Goal: Task Accomplishment & Management: Manage account settings

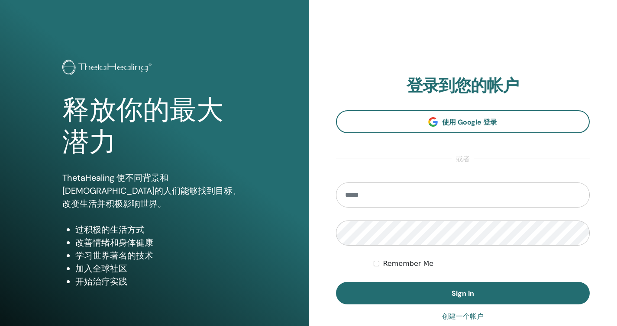
click at [410, 196] on input "email" at bounding box center [463, 195] width 254 height 25
type input "**********"
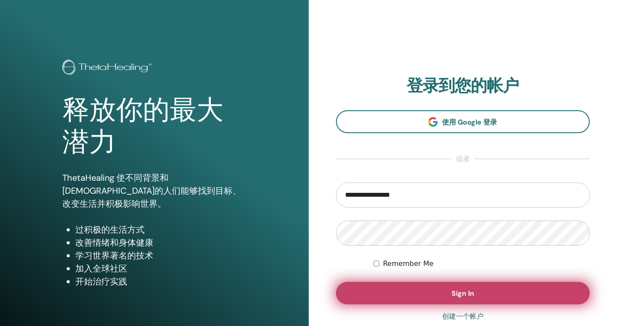
click at [397, 290] on button "Sign In" at bounding box center [463, 293] width 254 height 22
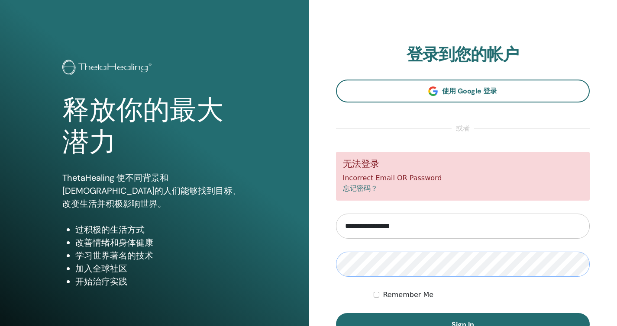
click at [336, 313] on button "Sign In" at bounding box center [463, 324] width 254 height 22
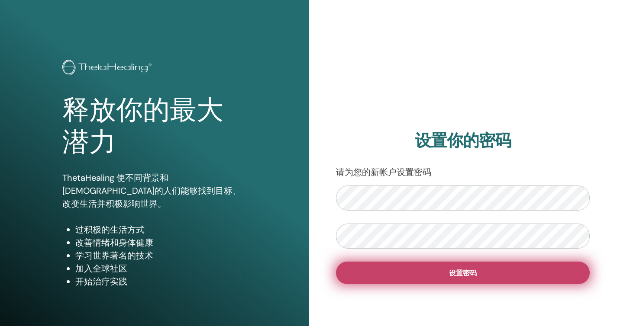
click at [364, 280] on button "设置密码" at bounding box center [463, 273] width 254 height 22
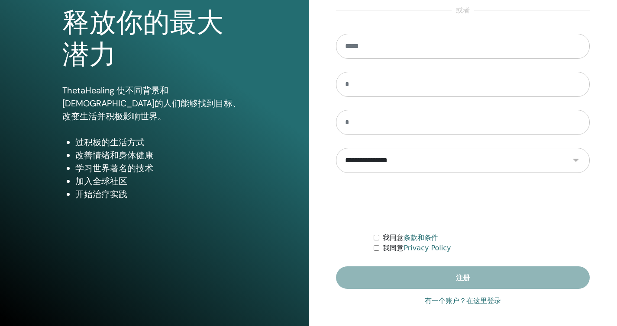
scroll to position [87, 0]
click at [375, 53] on input "email" at bounding box center [463, 46] width 254 height 25
type input "*"
type input "**********"
type input "*"
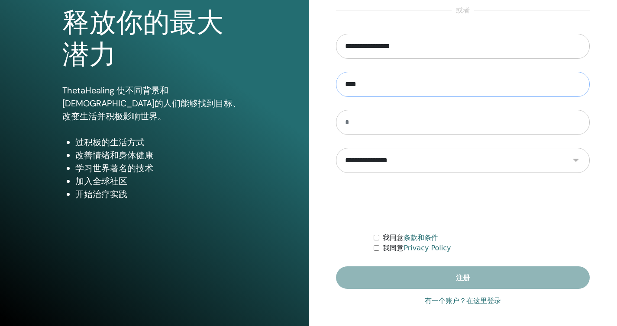
type input "****"
type input "**"
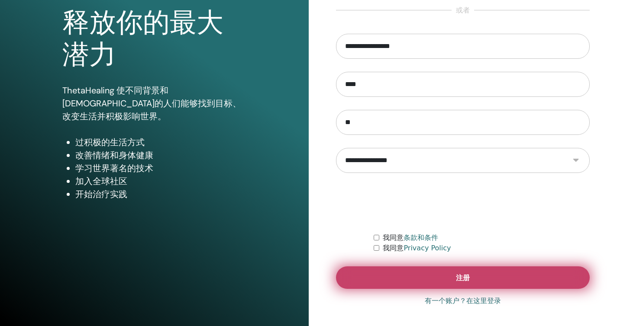
click at [397, 289] on button "注册" at bounding box center [463, 278] width 254 height 22
click at [403, 280] on button "注册" at bounding box center [463, 278] width 254 height 22
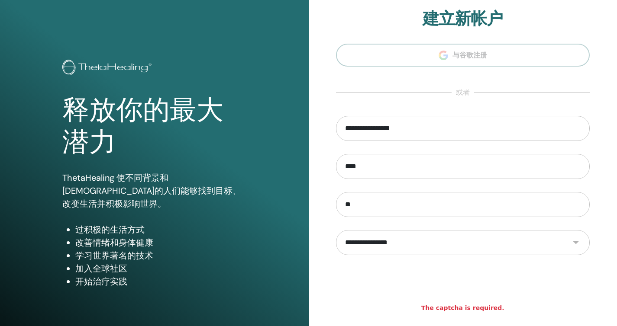
scroll to position [70, 0]
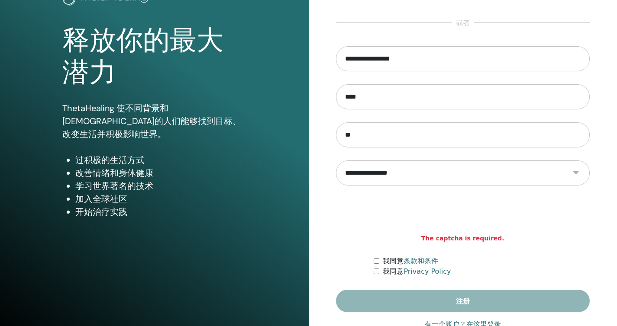
click at [442, 240] on strong "The captcha is required." at bounding box center [462, 238] width 83 height 9
drag, startPoint x: 440, startPoint y: 240, endPoint x: 463, endPoint y: 241, distance: 22.5
click at [463, 241] on strong "The captcha is required." at bounding box center [462, 238] width 83 height 9
copy strong "captcha"
click at [379, 257] on div "我同意 条款和条件" at bounding box center [481, 261] width 216 height 10
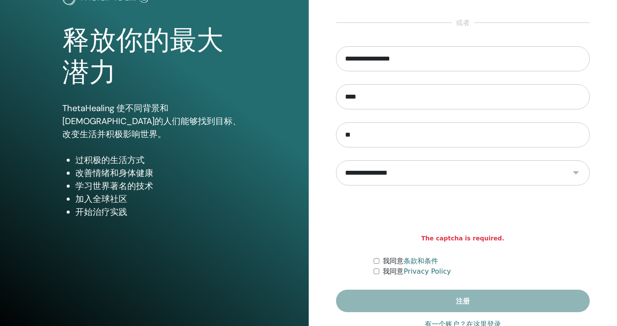
click at [376, 266] on div "我同意 条款和条件" at bounding box center [481, 261] width 216 height 10
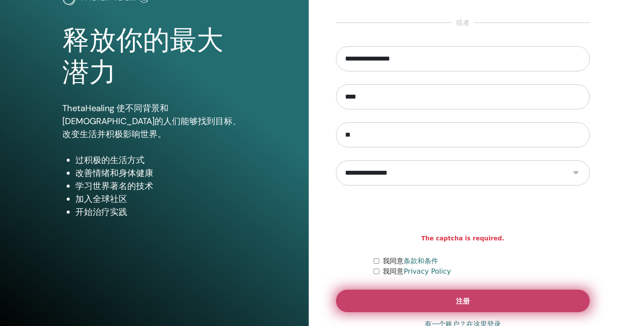
click at [434, 296] on button "注册" at bounding box center [463, 301] width 254 height 22
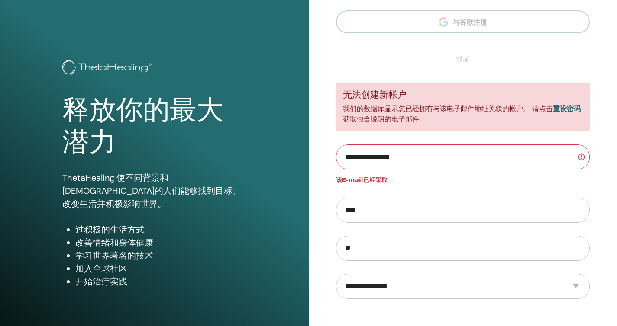
click at [566, 111] on link "重设密码" at bounding box center [566, 109] width 28 height 8
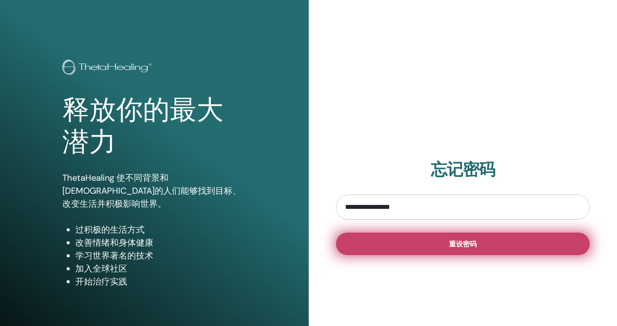
click at [406, 241] on button "重设密码" at bounding box center [463, 244] width 254 height 22
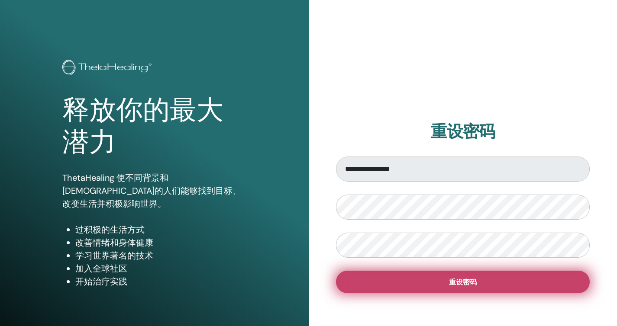
click at [361, 287] on button "重设密码" at bounding box center [463, 282] width 254 height 22
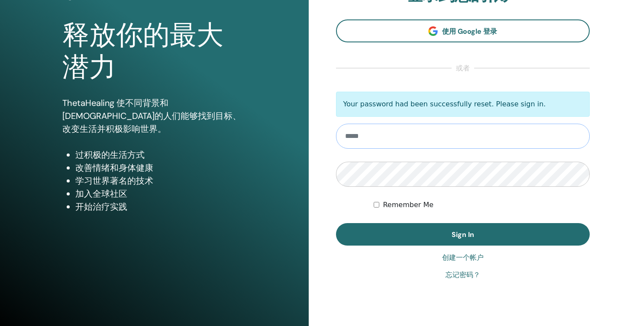
scroll to position [89, 0]
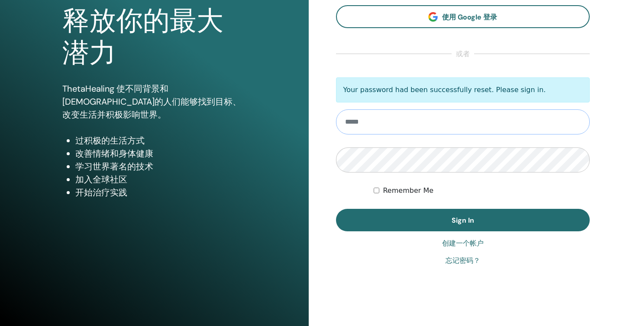
type input "**********"
click at [384, 185] on form "**********" at bounding box center [463, 154] width 254 height 154
click at [372, 191] on form "**********" at bounding box center [463, 154] width 254 height 154
click at [383, 208] on form "**********" at bounding box center [463, 154] width 254 height 154
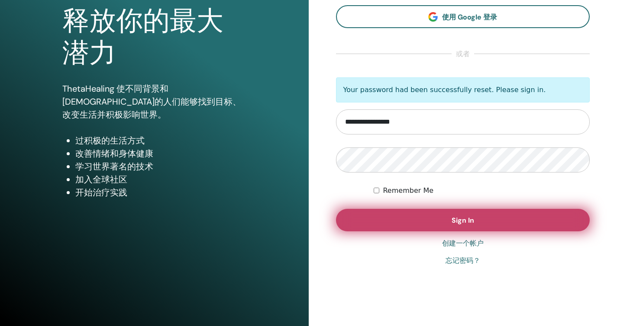
click at [384, 212] on button "Sign In" at bounding box center [463, 220] width 254 height 22
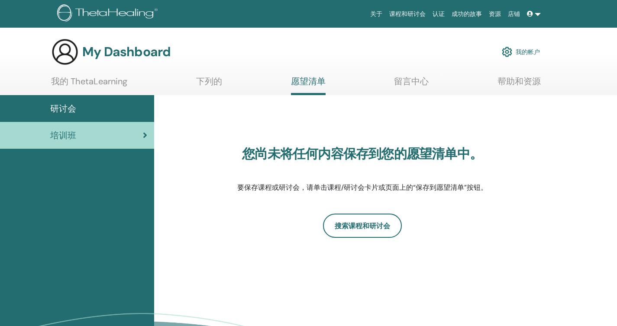
click at [88, 106] on div "研讨会" at bounding box center [77, 108] width 140 height 13
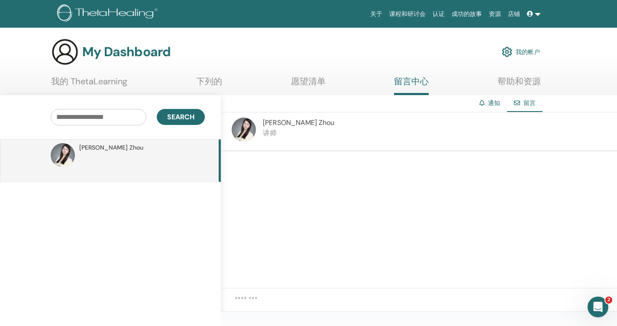
click at [331, 146] on div "[PERSON_NAME] 讲师" at bounding box center [419, 131] width 396 height 39
click at [270, 123] on span "[PERSON_NAME]" at bounding box center [298, 122] width 71 height 9
click at [331, 70] on section "My Dashboard 我的帐户 我的 ThetaLearning 下列的 愿望清单 留言中心 帮助和资源" at bounding box center [308, 66] width 617 height 57
click at [316, 84] on link "愿望清单" at bounding box center [308, 84] width 35 height 17
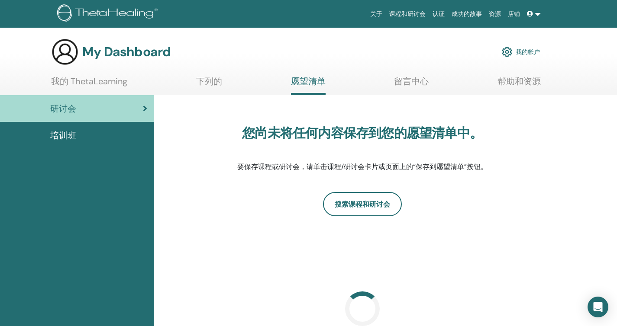
click at [98, 83] on link "我的 ThetaLearning" at bounding box center [89, 84] width 76 height 17
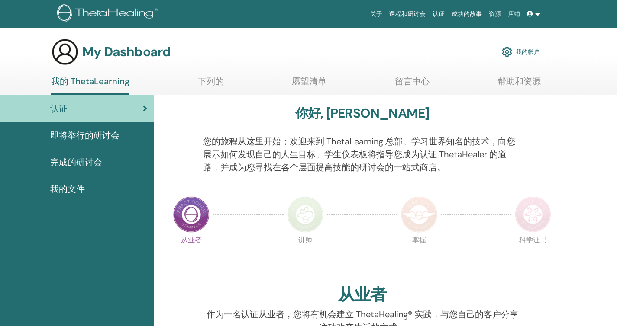
click at [181, 76] on section "My Dashboard 我的帐户 我的 ThetaLearning 下列的 愿望清单 留言中心 帮助和资源" at bounding box center [308, 66] width 617 height 57
click at [340, 92] on ul "我的 ThetaLearning 下列的 愿望清单 留言中心 帮助和资源" at bounding box center [295, 85] width 489 height 19
click at [96, 145] on link "即将举行的研讨会" at bounding box center [77, 135] width 154 height 27
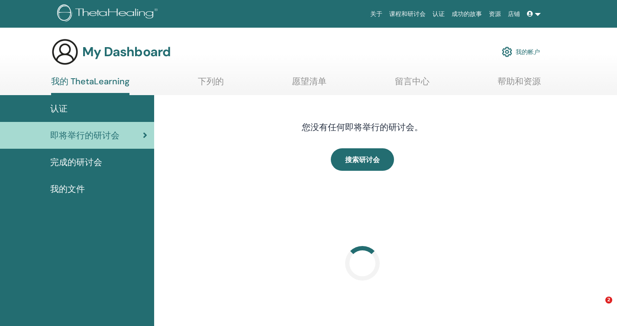
click at [77, 173] on link "完成的研讨会" at bounding box center [77, 162] width 154 height 27
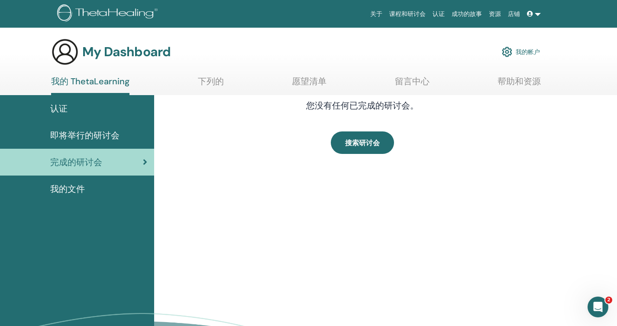
click at [83, 195] on span "我的文件" at bounding box center [67, 189] width 35 height 13
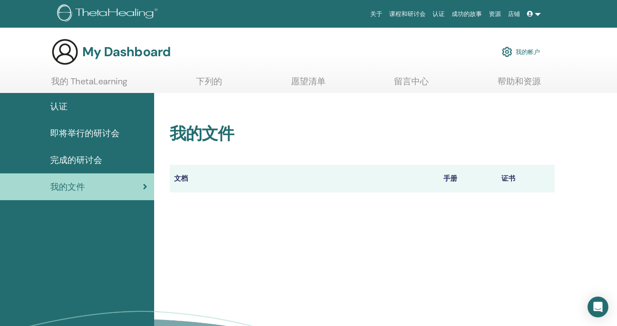
click at [401, 78] on link "留言中心" at bounding box center [411, 84] width 35 height 17
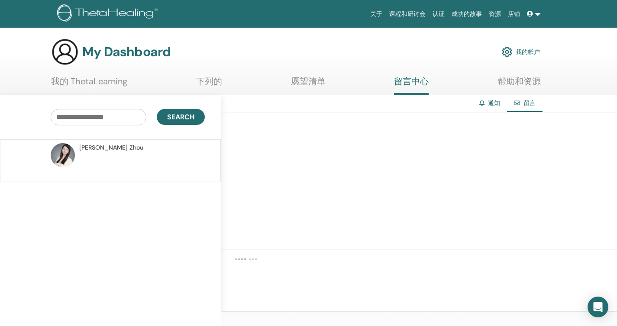
click at [262, 80] on ul "我的 ThetaLearning 下列的 愿望清单 留言中心 帮助和资源" at bounding box center [295, 85] width 489 height 19
click at [98, 147] on span "Qi Zhou" at bounding box center [111, 147] width 64 height 9
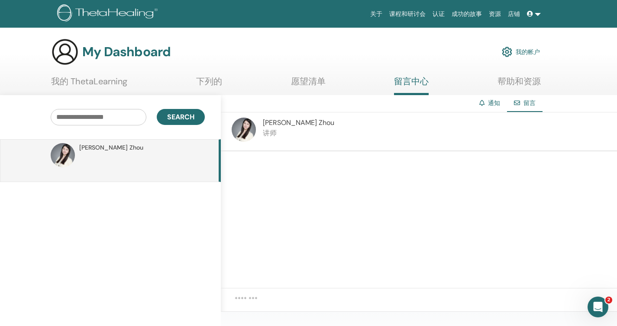
click at [306, 77] on link "愿望清单" at bounding box center [308, 84] width 35 height 17
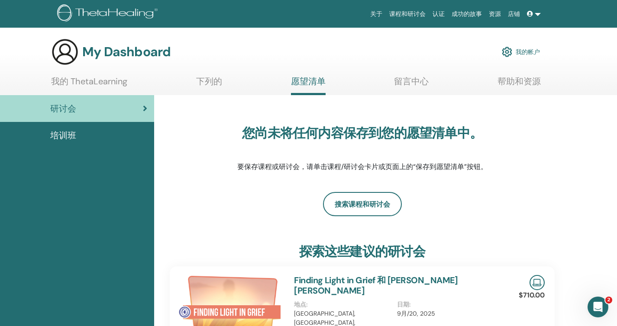
click at [87, 142] on link "培训班" at bounding box center [77, 135] width 154 height 27
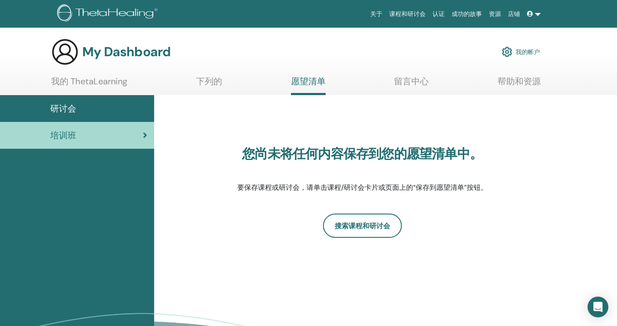
click at [138, 110] on div "研讨会" at bounding box center [77, 108] width 140 height 13
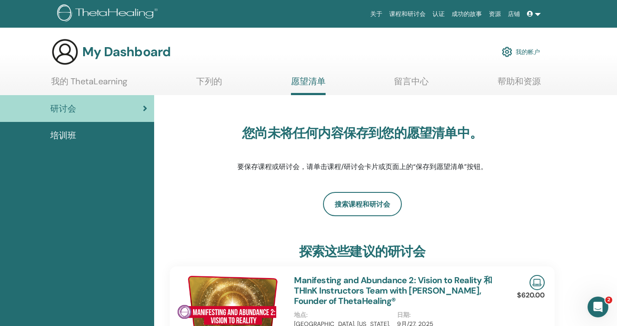
click at [540, 48] on div "My Dashboard 我的帐户" at bounding box center [323, 52] width 586 height 28
click at [537, 50] on link "我的帐户" at bounding box center [520, 51] width 38 height 19
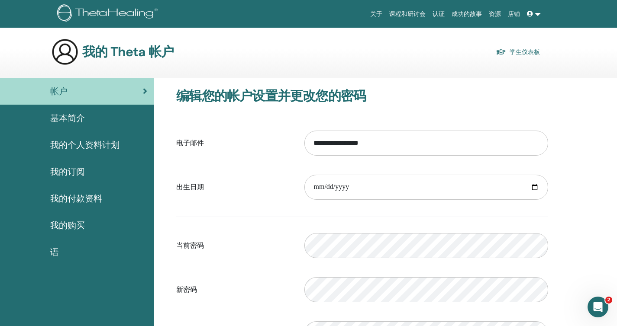
click at [84, 121] on span "基本简介" at bounding box center [67, 118] width 35 height 13
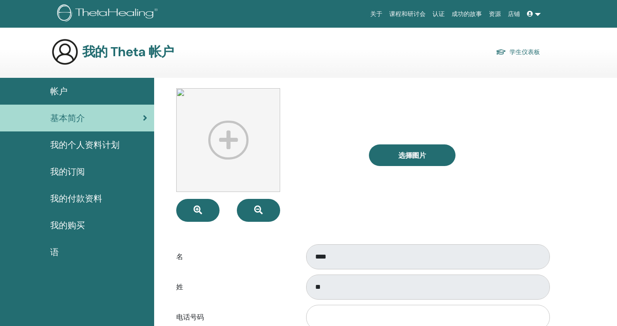
click at [107, 150] on span "我的个人资料计划" at bounding box center [84, 144] width 69 height 13
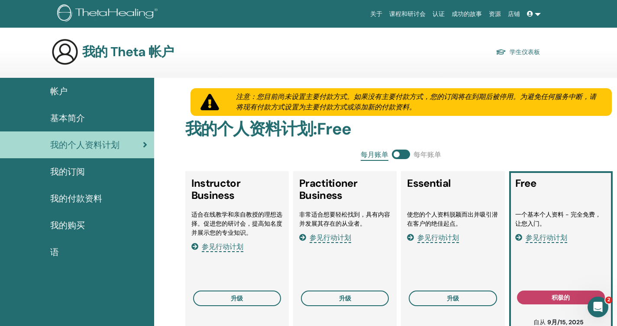
click at [111, 175] on div "我的订阅" at bounding box center [77, 171] width 140 height 13
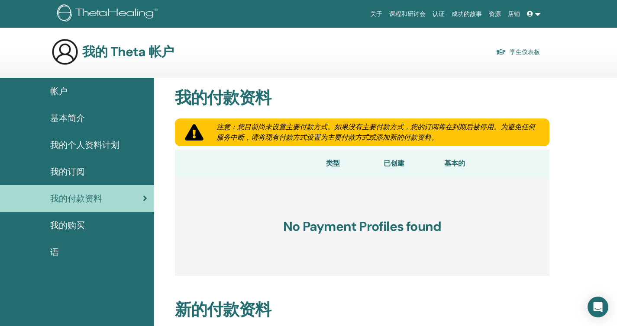
click at [102, 225] on div "我的购买" at bounding box center [77, 225] width 140 height 13
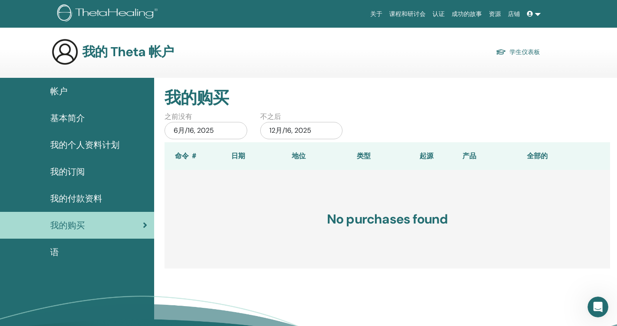
click at [509, 48] on link "学生仪表板" at bounding box center [517, 52] width 44 height 12
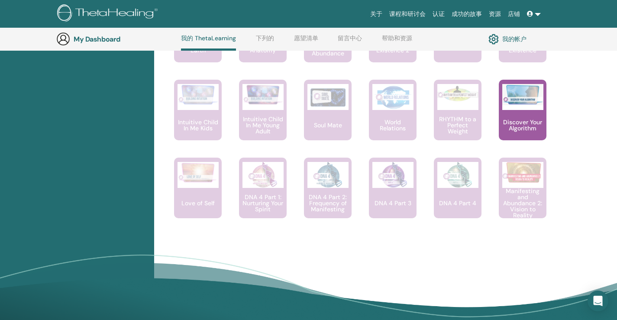
scroll to position [625, 0]
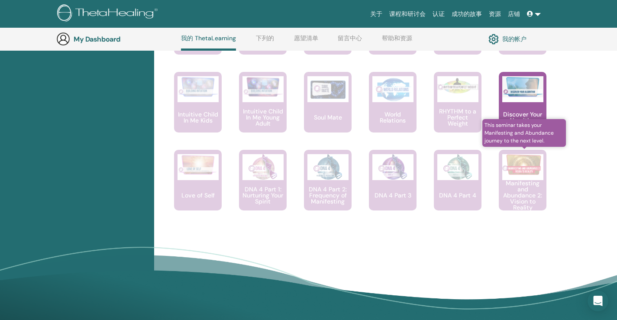
click at [527, 132] on span "This seminar takes your Manifesting and Abundance journey to the next level." at bounding box center [524, 133] width 84 height 28
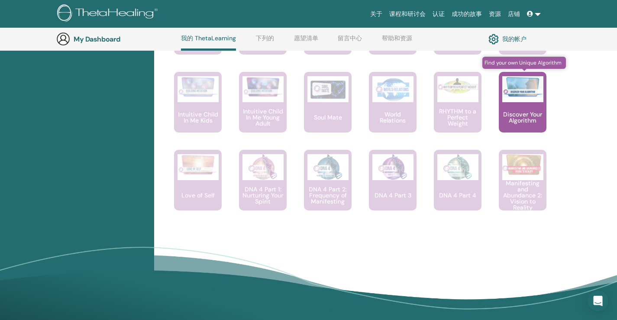
click at [529, 106] on div "Discover Your Algorithm" at bounding box center [522, 102] width 48 height 61
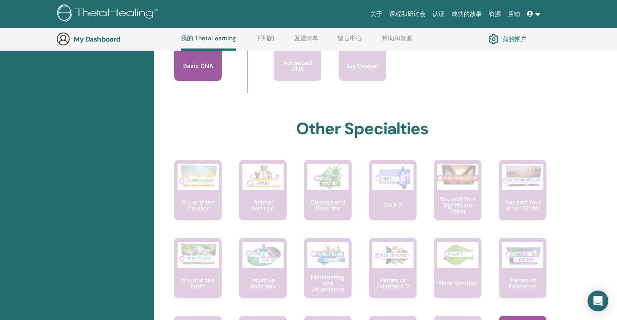
scroll to position [283, 0]
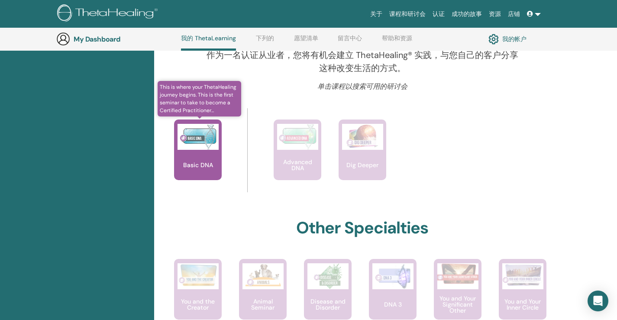
click at [194, 153] on div "Basic DNA" at bounding box center [198, 149] width 48 height 61
